Goal: Information Seeking & Learning: Learn about a topic

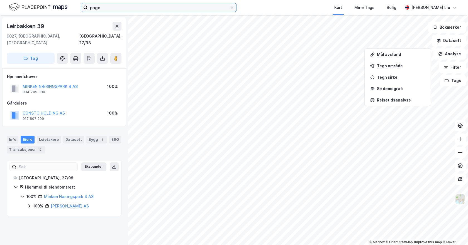
click at [138, 5] on input "pago" at bounding box center [159, 7] width 142 height 8
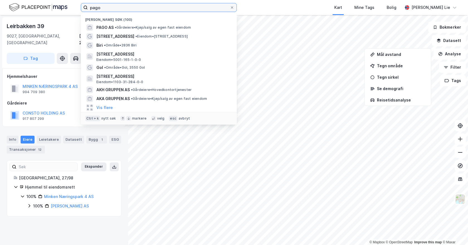
click at [138, 5] on input "pago" at bounding box center [159, 7] width 142 height 8
paste input "Viulsrødsletta 35"
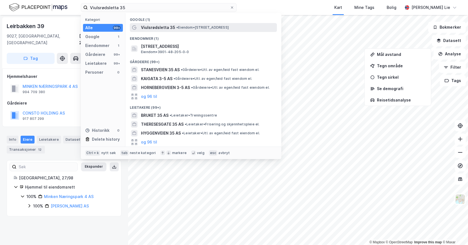
click at [158, 28] on span "Viulsrødsletta 35" at bounding box center [158, 27] width 34 height 7
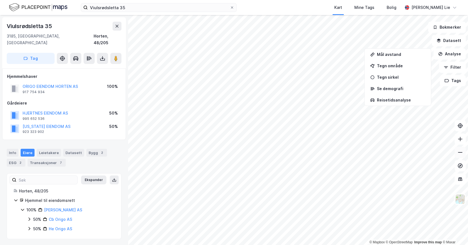
click at [460, 151] on icon at bounding box center [460, 153] width 6 height 6
click at [458, 198] on img at bounding box center [460, 199] width 11 height 11
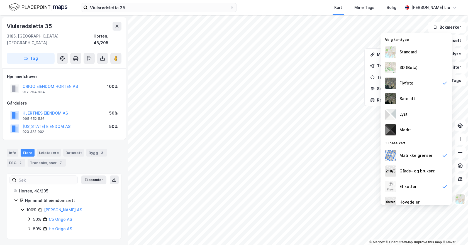
click at [405, 57] on div "Standard" at bounding box center [415, 52] width 71 height 16
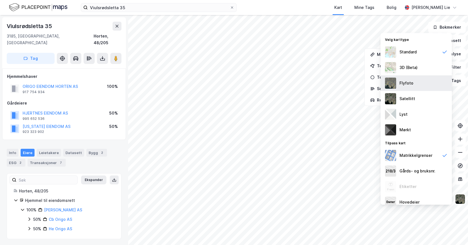
click at [391, 85] on img at bounding box center [390, 83] width 11 height 11
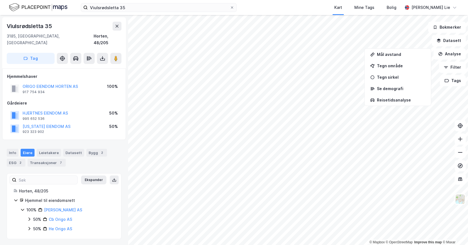
click at [126, 149] on div "© Mapbox © OpenStreetMap Improve this map © Maxar [STREET_ADDRESS], [GEOGRAPHIC…" at bounding box center [234, 130] width 468 height 230
click at [54, 159] on div "Transaksjoner 7" at bounding box center [47, 163] width 38 height 8
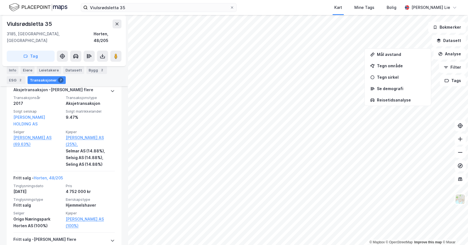
scroll to position [701, 0]
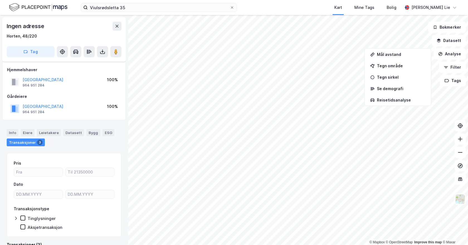
scroll to position [12, 0]
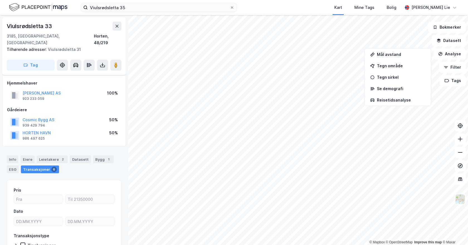
scroll to position [12, 0]
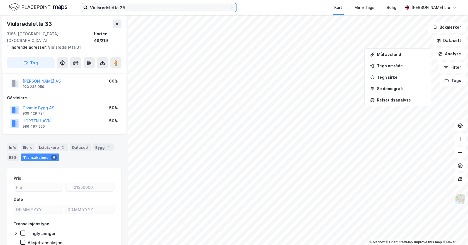
click at [144, 8] on input "Viulsrødsletta 35" at bounding box center [159, 7] width 142 height 8
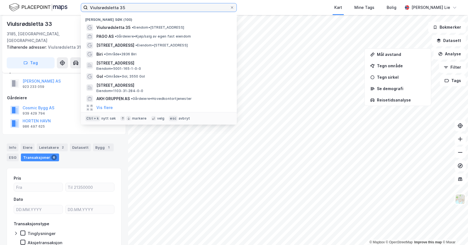
click at [144, 8] on input "Viulsrødsletta 35" at bounding box center [159, 7] width 142 height 8
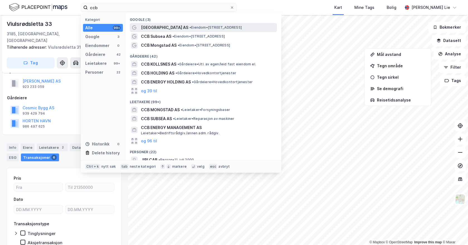
click at [162, 29] on span "[GEOGRAPHIC_DATA] AS" at bounding box center [164, 27] width 47 height 7
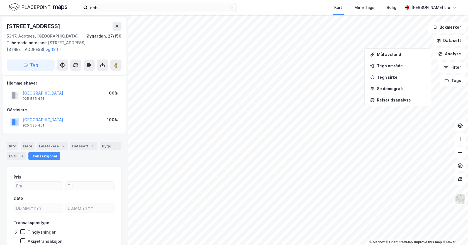
scroll to position [12, 0]
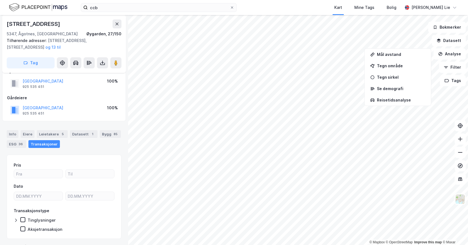
click at [129, 12] on div "ccb Kart Mine Tags [PERSON_NAME] Lie" at bounding box center [234, 7] width 468 height 15
click at [132, 9] on input "ccb" at bounding box center [159, 7] width 142 height 8
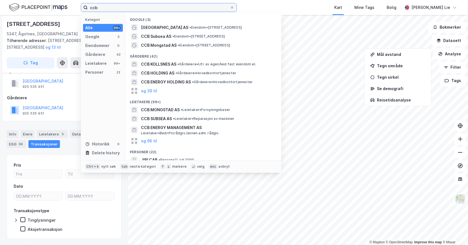
click at [132, 9] on input "ccb" at bounding box center [159, 7] width 142 height 8
click at [132, 8] on input "ccb" at bounding box center [159, 7] width 142 height 8
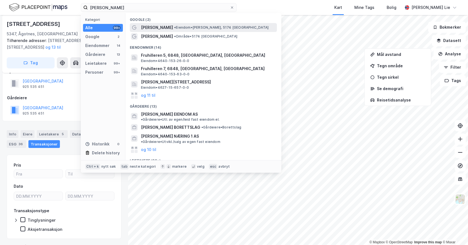
click at [145, 26] on span "[PERSON_NAME]" at bounding box center [157, 27] width 32 height 7
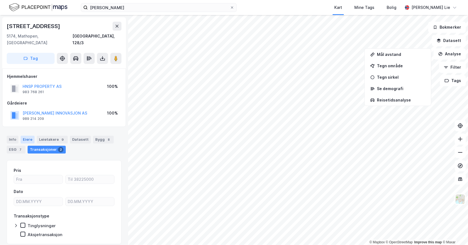
click at [26, 136] on div "Eiere" at bounding box center [28, 140] width 14 height 8
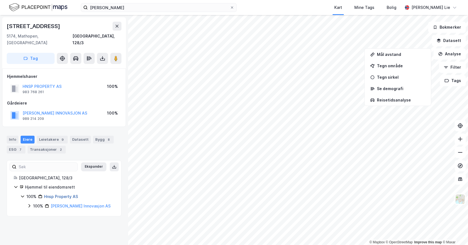
click at [57, 194] on link "Hnsp Property AS" at bounding box center [61, 196] width 34 height 5
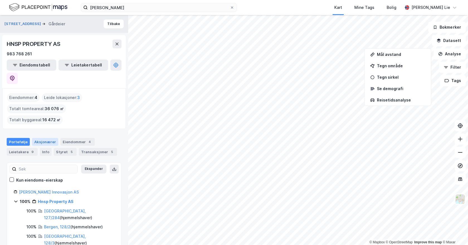
click at [41, 138] on div "Aksjonærer" at bounding box center [45, 142] width 26 height 8
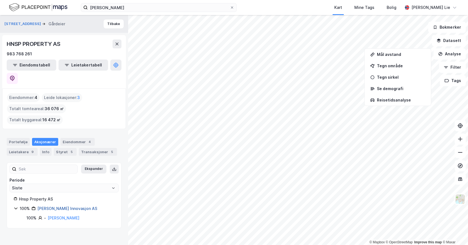
click at [57, 206] on link "[PERSON_NAME] Innovasjon AS" at bounding box center [67, 208] width 60 height 5
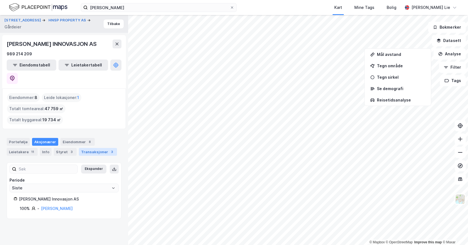
click at [95, 148] on div "Transaksjoner 3" at bounding box center [98, 152] width 38 height 8
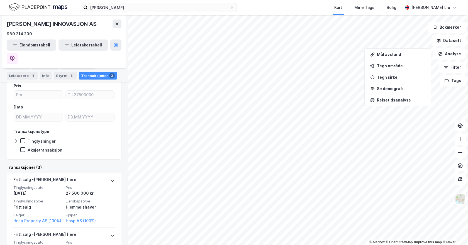
scroll to position [87, 0]
click at [272, 245] on html "[PERSON_NAME] Kart Mine Tags [PERSON_NAME] Lie © Mapbox © OpenStreetMap Improve…" at bounding box center [234, 122] width 468 height 245
click at [256, 245] on html "[PERSON_NAME] Kart Mine Tags [PERSON_NAME] Lie © Mapbox © OpenStreetMap Improve…" at bounding box center [234, 122] width 468 height 245
click at [295, 245] on html "[PERSON_NAME] Kart Mine Tags [PERSON_NAME] Lie © Mapbox © OpenStreetMap Improve…" at bounding box center [234, 122] width 468 height 245
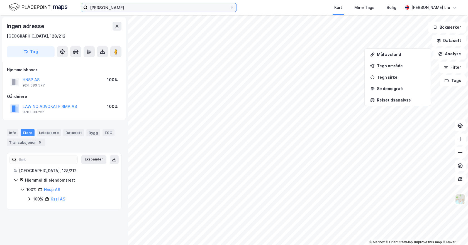
click at [112, 10] on input "[PERSON_NAME]" at bounding box center [159, 7] width 142 height 8
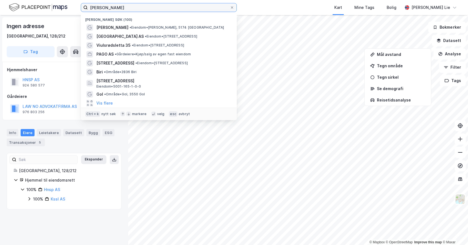
click at [112, 10] on input "[PERSON_NAME]" at bounding box center [159, 7] width 142 height 8
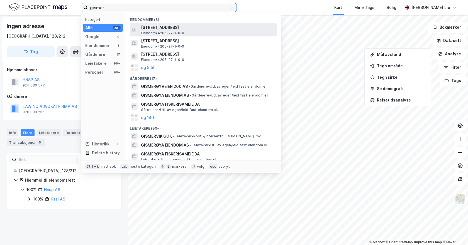
type input "gismer"
click at [177, 31] on span "Eiendom • 4205-27-1-0-0" at bounding box center [162, 33] width 43 height 4
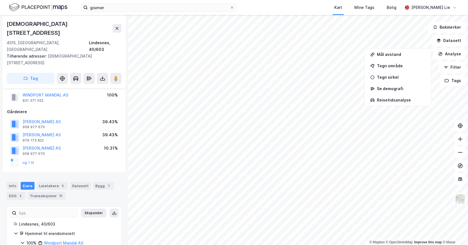
scroll to position [16, 0]
